Goal: Transaction & Acquisition: Purchase product/service

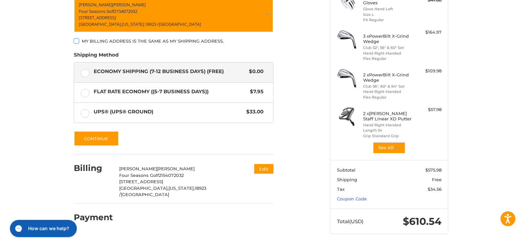
scroll to position [119, 0]
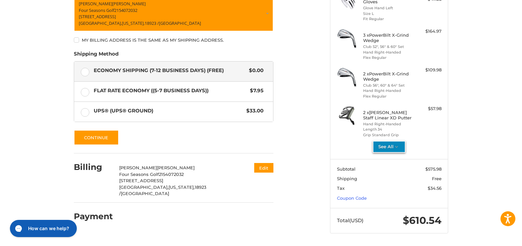
click at [391, 146] on button "See All" at bounding box center [389, 147] width 33 height 12
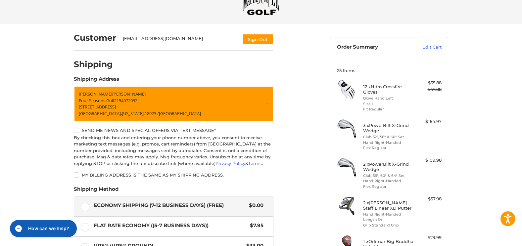
scroll to position [15, 0]
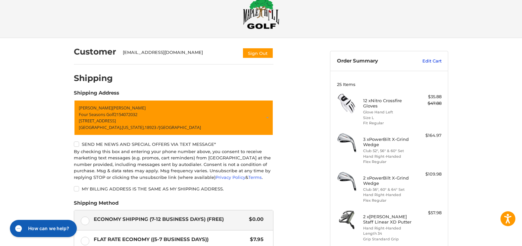
click at [434, 62] on link "Edit Cart" at bounding box center [424, 61] width 33 height 7
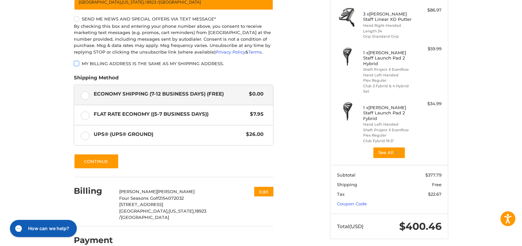
scroll to position [146, 0]
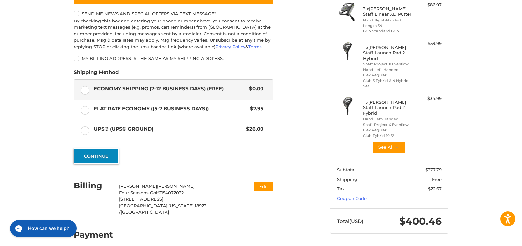
click at [99, 160] on button "Continue" at bounding box center [96, 156] width 45 height 15
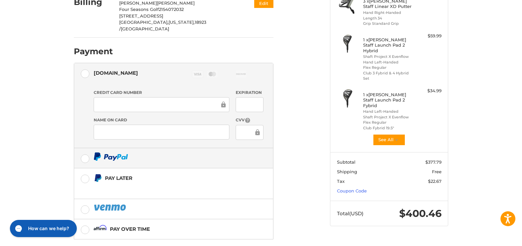
scroll to position [175, 0]
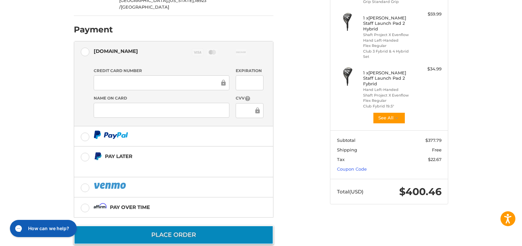
click at [224, 226] on button "Place Order" at bounding box center [173, 235] width 199 height 19
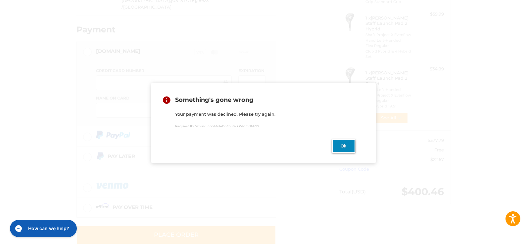
click at [340, 149] on button "Ok" at bounding box center [343, 146] width 23 height 14
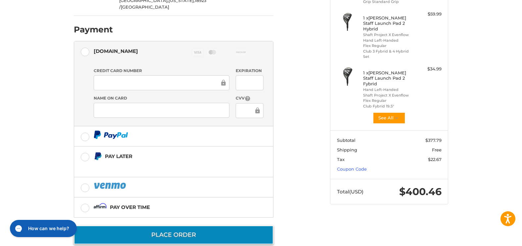
click at [212, 226] on button "Place Order" at bounding box center [173, 235] width 199 height 19
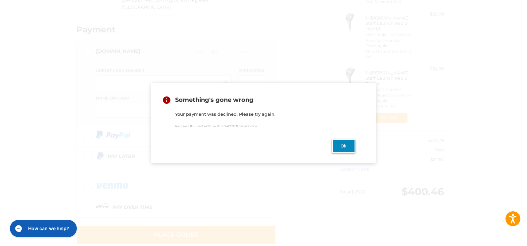
click at [337, 145] on button "Ok" at bounding box center [343, 146] width 23 height 14
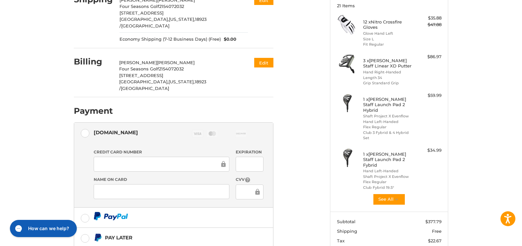
scroll to position [76, 0]
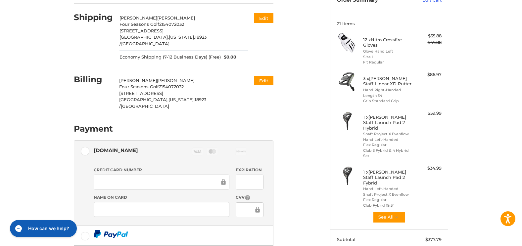
click at [189, 175] on div at bounding box center [162, 182] width 136 height 15
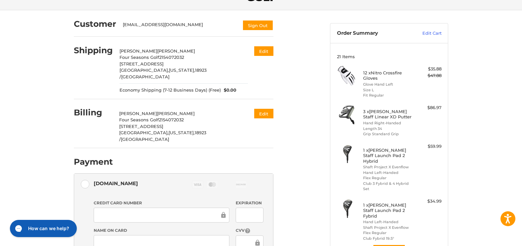
scroll to position [175, 0]
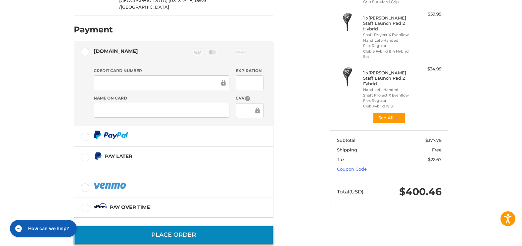
click at [199, 226] on button "Place Order" at bounding box center [173, 235] width 199 height 19
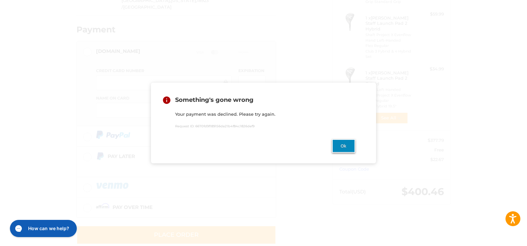
click at [340, 148] on button "Ok" at bounding box center [343, 146] width 23 height 14
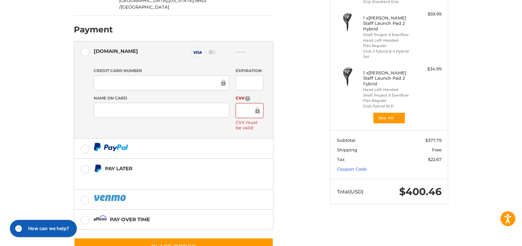
click at [302, 86] on div "Customer [EMAIL_ADDRESS][DOMAIN_NAME] Sign Out Shipping [PERSON_NAME] Four Seas…" at bounding box center [197, 71] width 256 height 387
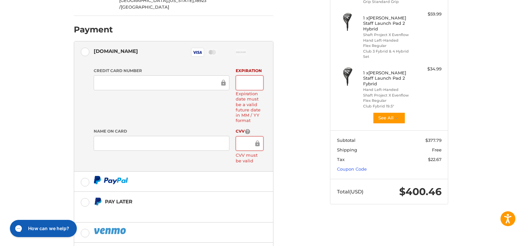
click at [276, 71] on ol "Customer [EMAIL_ADDRESS][DOMAIN_NAME] Sign Out Shipping [PERSON_NAME] Four Seas…" at bounding box center [186, 84] width 225 height 412
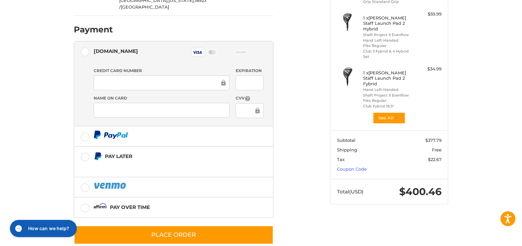
click at [308, 58] on div "Customer [EMAIL_ADDRESS][DOMAIN_NAME] Sign Out Shipping [PERSON_NAME] Four Seas…" at bounding box center [197, 65] width 256 height 375
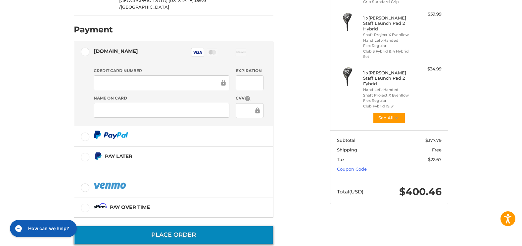
click at [203, 226] on button "Place Order" at bounding box center [173, 235] width 199 height 19
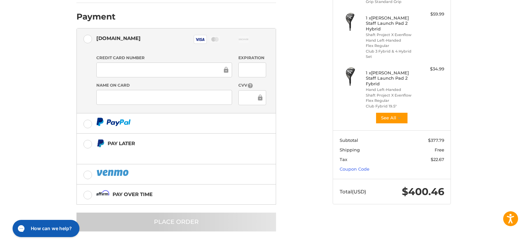
scroll to position [0, 0]
